Goal: Task Accomplishment & Management: Use online tool/utility

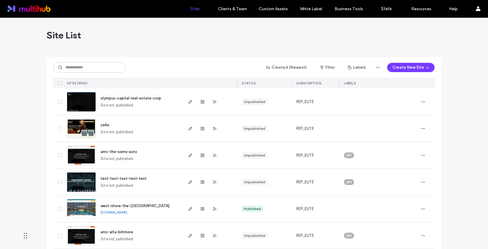
click at [93, 70] on input at bounding box center [89, 67] width 73 height 10
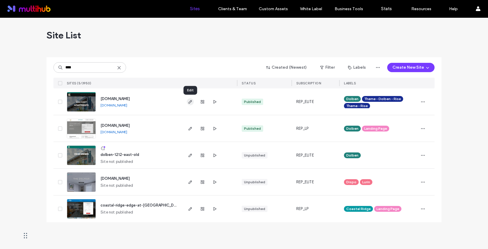
type input "****"
click at [191, 101] on use "button" at bounding box center [190, 101] width 3 height 3
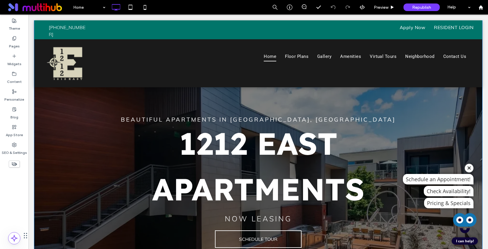
scroll to position [27, 0]
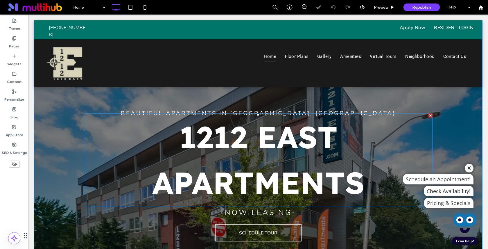
click at [292, 142] on span "1212 EAST APARTMENTS" at bounding box center [258, 160] width 212 height 84
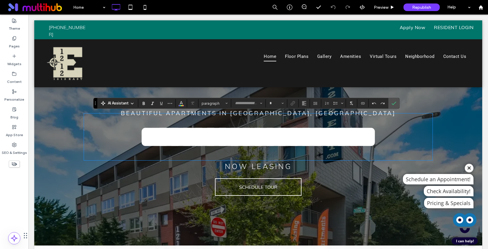
type input "**********"
type input "***"
click at [314, 144] on span "**********" at bounding box center [258, 136] width 238 height 30
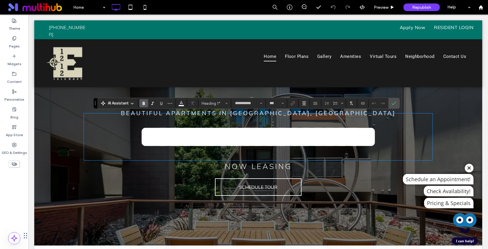
click at [422, 114] on h1 "**********" at bounding box center [258, 137] width 349 height 46
click at [469, 166] on icon at bounding box center [469, 168] width 9 height 4
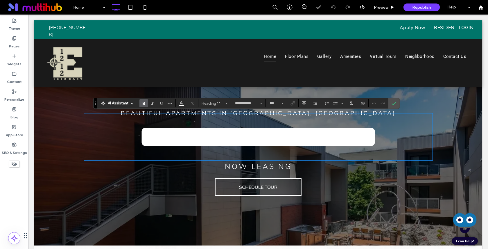
click at [433, 89] on div at bounding box center [258, 120] width 448 height 252
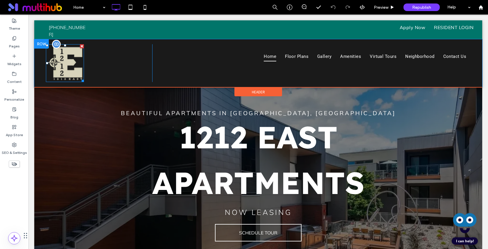
click at [74, 67] on img at bounding box center [65, 63] width 38 height 38
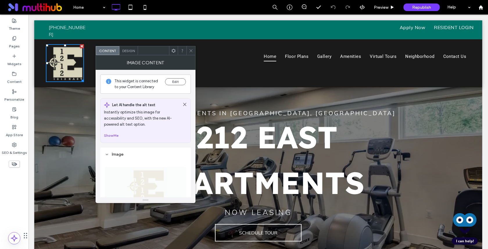
click at [191, 50] on use at bounding box center [191, 50] width 3 height 3
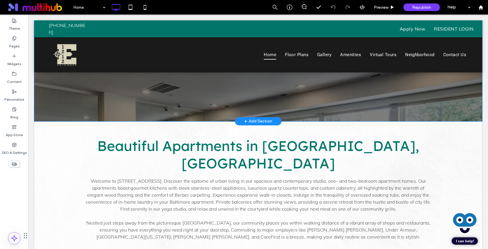
scroll to position [222, 0]
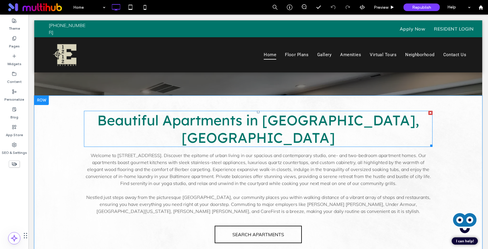
click at [278, 122] on span "Beautiful Apartments in Baltimore, MD" at bounding box center [258, 128] width 322 height 35
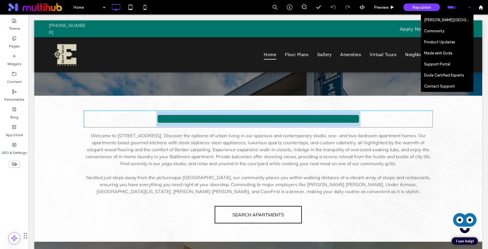
click at [460, 10] on div "Help" at bounding box center [458, 7] width 29 height 15
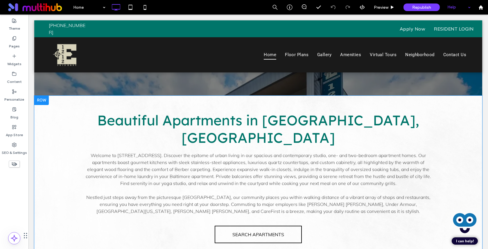
click at [460, 8] on div "Help" at bounding box center [458, 7] width 29 height 15
click at [301, 8] on span at bounding box center [304, 6] width 14 height 5
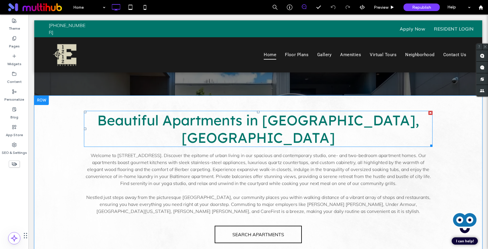
click at [334, 115] on span "Beautiful Apartments in Baltimore, MD" at bounding box center [258, 128] width 322 height 35
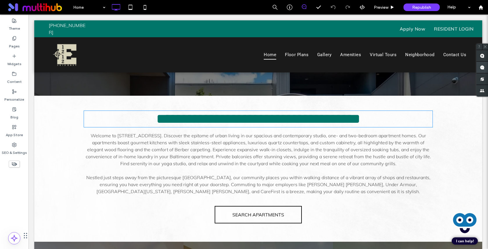
type input "**********"
type input "**"
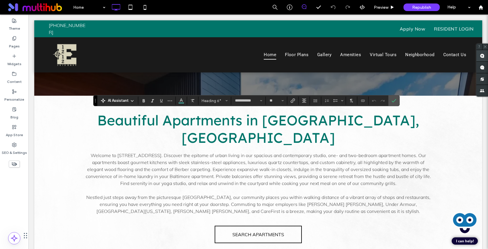
click at [478, 57] on span at bounding box center [482, 55] width 12 height 11
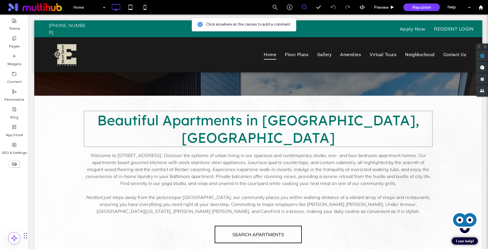
click at [381, 121] on span "Beautiful Apartments in Baltimore, MD" at bounding box center [258, 128] width 322 height 35
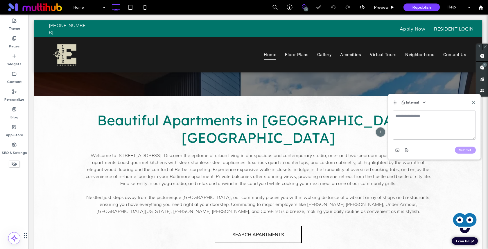
click at [414, 127] on textarea at bounding box center [434, 124] width 83 height 29
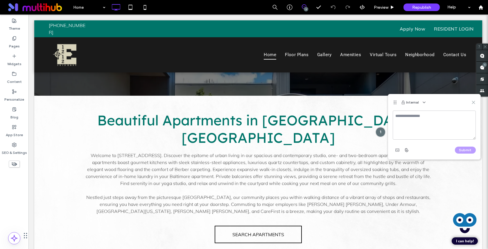
click at [472, 101] on icon at bounding box center [473, 102] width 5 height 5
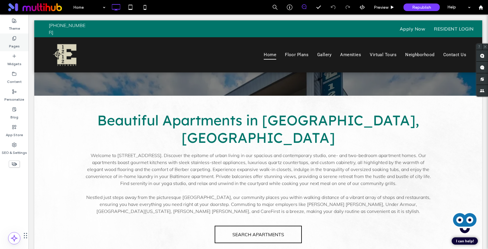
click at [16, 39] on icon at bounding box center [14, 38] width 5 height 5
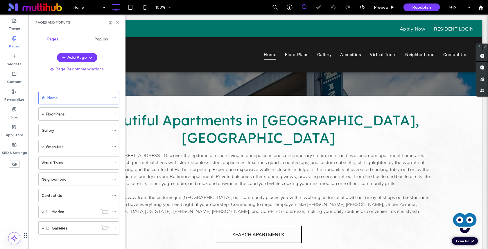
scroll to position [0, 0]
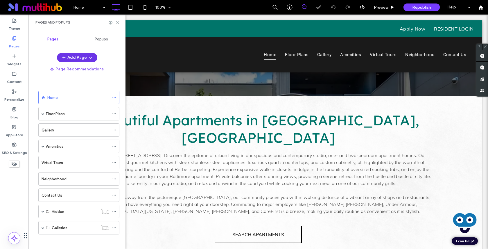
click at [90, 58] on use "button" at bounding box center [90, 57] width 3 height 1
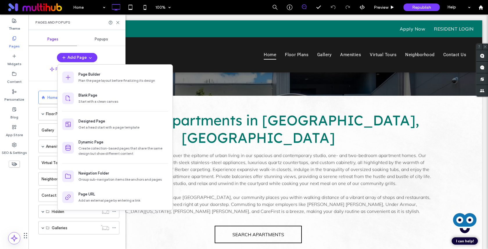
click at [106, 57] on div "Add Page" at bounding box center [76, 57] width 97 height 9
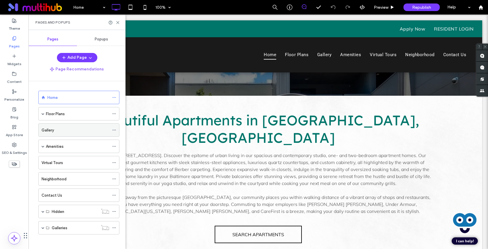
click at [60, 130] on div "Gallery" at bounding box center [76, 130] width 68 height 6
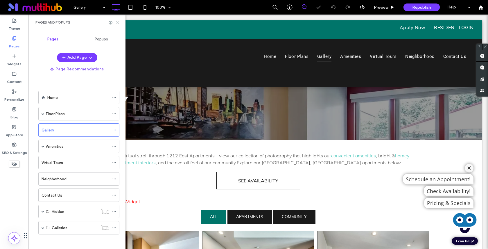
drag, startPoint x: 118, startPoint y: 22, endPoint x: 200, endPoint y: 155, distance: 155.4
click at [118, 22] on use at bounding box center [117, 22] width 3 height 3
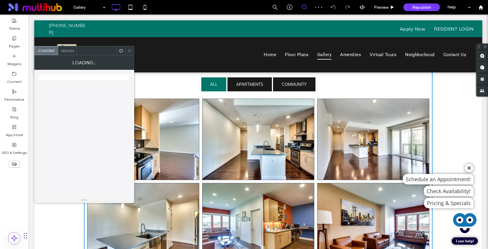
scroll to position [129, 0]
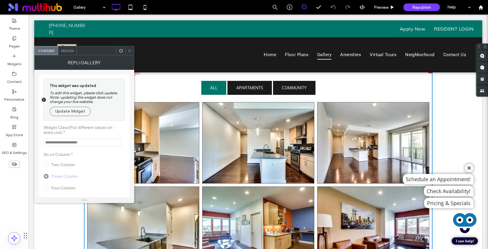
click at [129, 50] on icon at bounding box center [130, 51] width 4 height 4
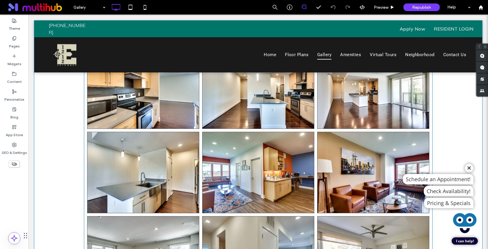
scroll to position [184, 0]
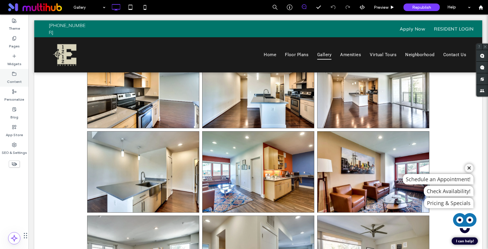
click at [11, 78] on label "Content" at bounding box center [14, 80] width 15 height 8
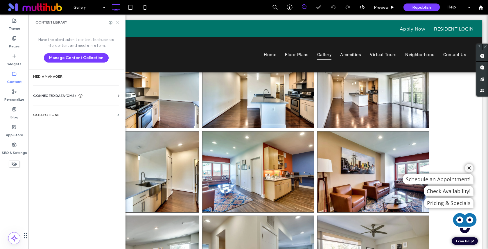
drag, startPoint x: 116, startPoint y: 21, endPoint x: 86, endPoint y: 14, distance: 31.6
click at [116, 21] on use at bounding box center [117, 22] width 3 height 3
